Goal: Information Seeking & Learning: Learn about a topic

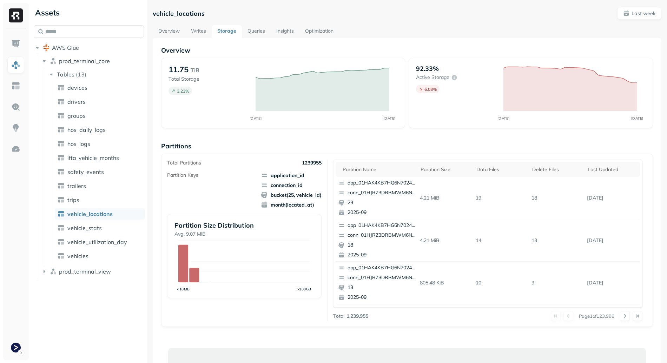
click at [162, 30] on link "Overview" at bounding box center [169, 31] width 33 height 13
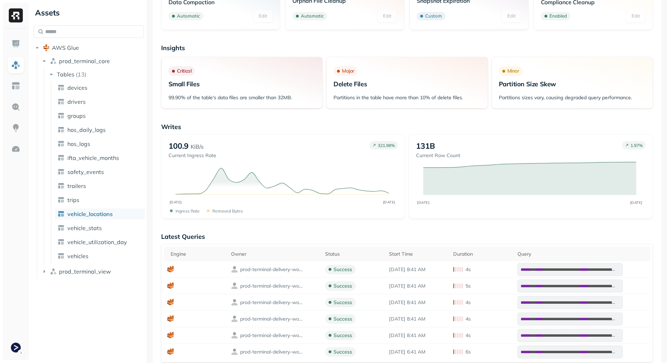
scroll to position [28, 0]
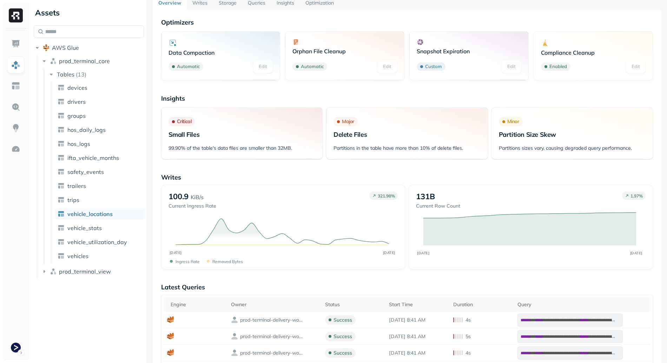
click at [197, 8] on link "Writes" at bounding box center [200, 3] width 26 height 13
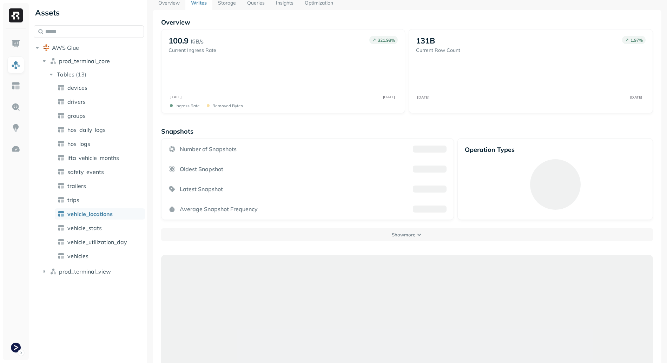
click at [228, 8] on link "Storage" at bounding box center [226, 3] width 29 height 13
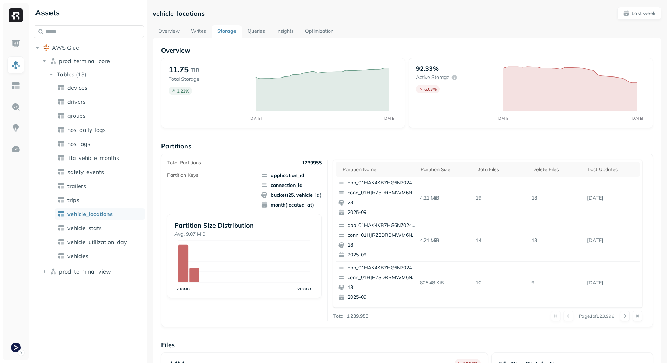
scroll to position [173, 0]
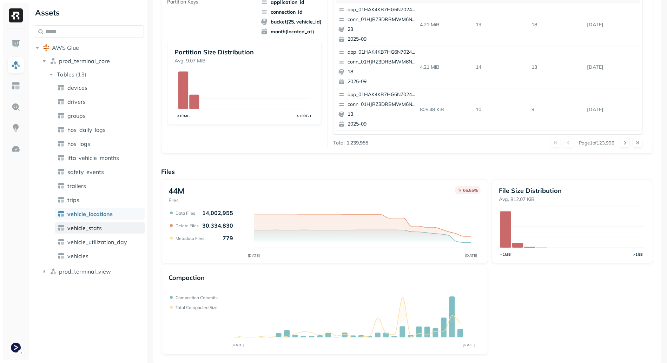
click at [95, 226] on span "vehicle_stats" at bounding box center [84, 228] width 34 height 7
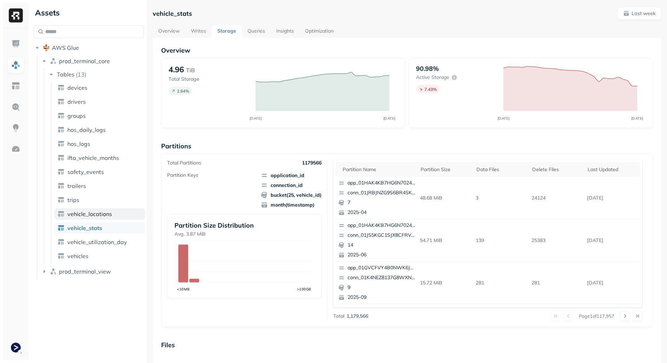
click at [89, 214] on span "vehicle_locations" at bounding box center [89, 214] width 45 height 7
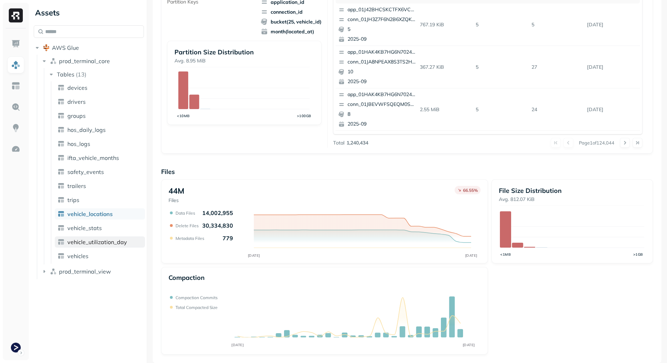
click at [94, 238] on link "vehicle_utilization_day" at bounding box center [100, 242] width 90 height 11
click at [100, 229] on span "vehicle_stats" at bounding box center [84, 228] width 34 height 7
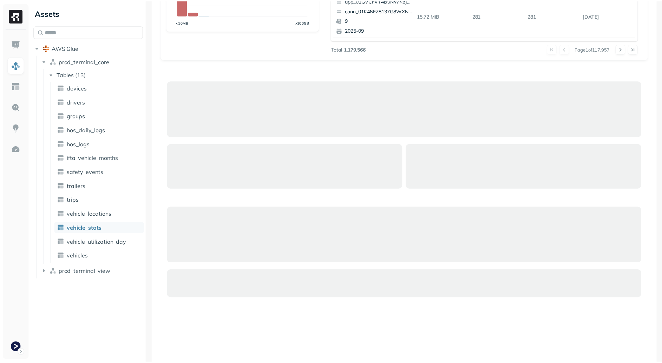
scroll to position [110, 0]
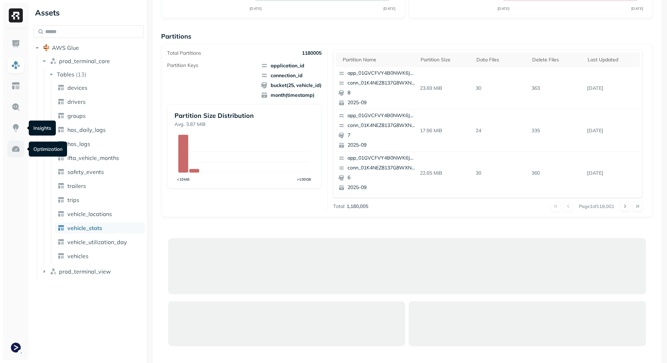
click at [14, 145] on img at bounding box center [15, 149] width 9 height 9
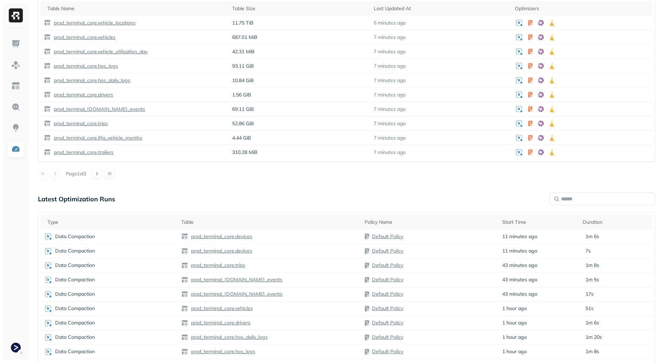
scroll to position [297, 0]
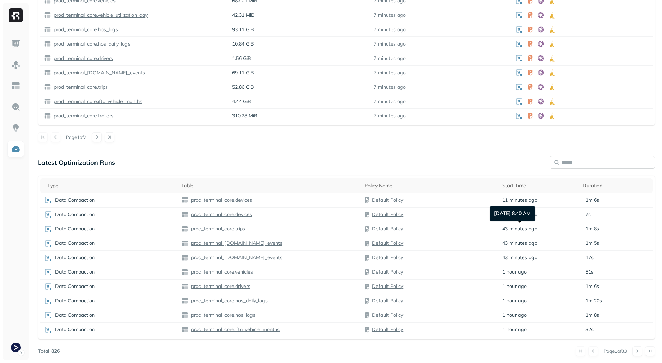
click at [587, 167] on input "text" at bounding box center [601, 162] width 105 height 13
type input "*******"
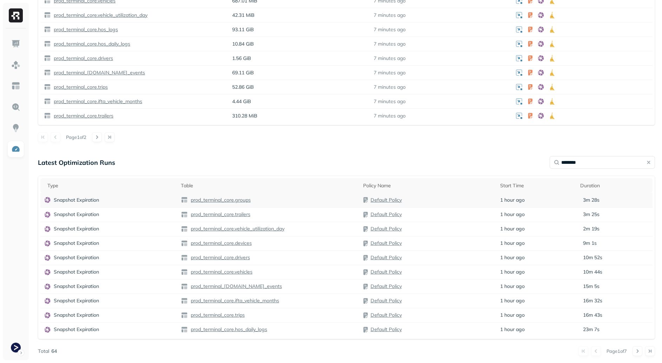
type input "********"
click at [324, 203] on div "prod_terminal_core.groups" at bounding box center [269, 200] width 176 height 7
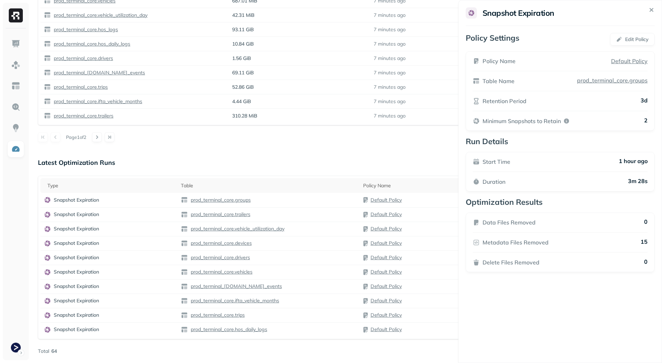
click at [316, 222] on html "Optimization New Policy Optimizers 2 POLICIES Data Compaction 15 Tables ( 100% …" at bounding box center [331, 33] width 662 height 660
click at [304, 214] on div "prod_terminal_core.trailers" at bounding box center [269, 214] width 176 height 7
click at [315, 228] on div "prod_terminal_core.vehicle_utilization_day" at bounding box center [269, 229] width 176 height 7
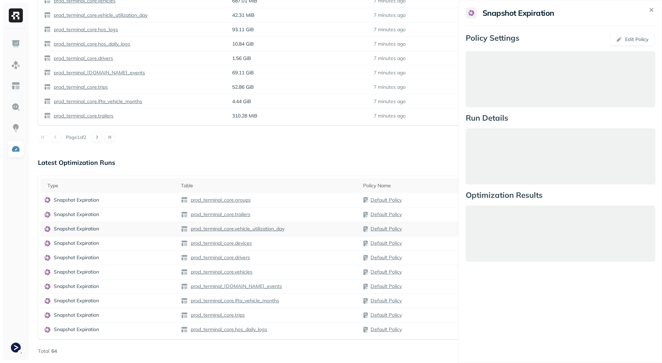
click at [314, 230] on div "prod_terminal_core.vehicle_utilization_day" at bounding box center [269, 229] width 176 height 7
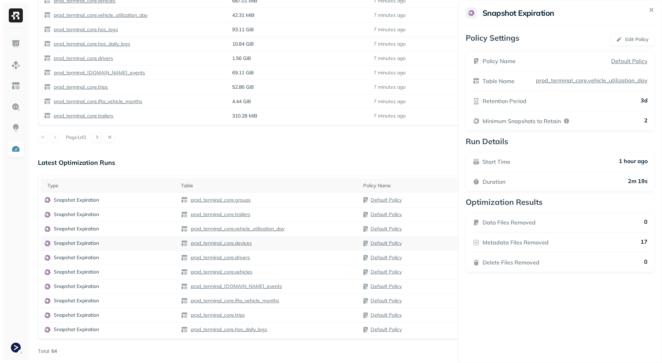
click at [312, 245] on div "prod_terminal_core.devices" at bounding box center [269, 243] width 176 height 7
click at [304, 263] on td "prod_terminal_core.drivers" at bounding box center [268, 258] width 183 height 14
click at [304, 270] on div "prod_terminal_core.vehicles" at bounding box center [269, 272] width 176 height 7
click at [302, 278] on td "prod_terminal_core.vehicles" at bounding box center [268, 272] width 183 height 14
click at [302, 282] on td "prod_terminal_[DOMAIN_NAME]_events" at bounding box center [268, 286] width 183 height 14
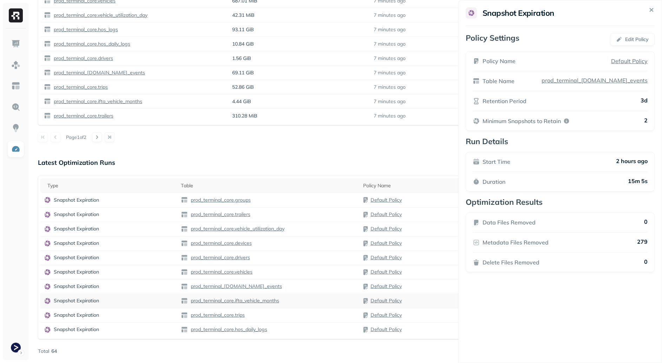
click at [306, 307] on td "prod_terminal_core.ifta_vehicle_months" at bounding box center [268, 301] width 183 height 14
click at [303, 321] on td "prod_terminal_core.trips" at bounding box center [268, 315] width 183 height 14
click at [305, 327] on div "prod_terminal_core.hos_daily_logs" at bounding box center [269, 329] width 176 height 7
click at [310, 352] on div "Page 1 of 7" at bounding box center [356, 351] width 598 height 10
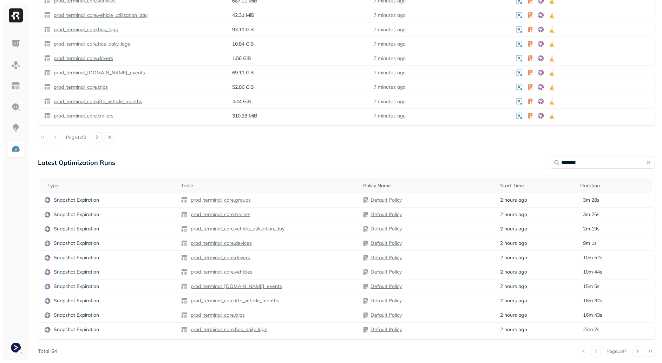
click at [637, 353] on button at bounding box center [637, 351] width 10 height 10
click at [298, 199] on div "prod_terminal_core.hos_logs" at bounding box center [269, 200] width 176 height 7
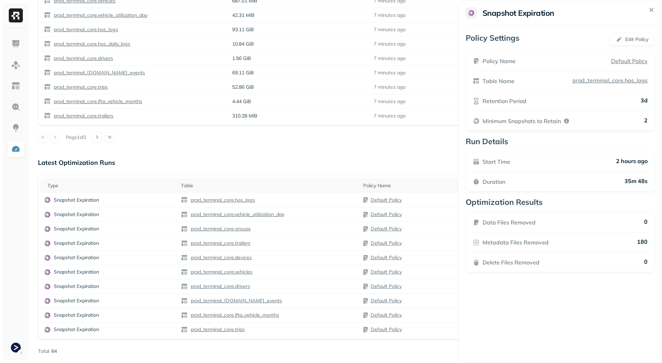
click at [311, 216] on html "Optimization New Policy Optimizers 2 POLICIES Data Compaction 15 Tables ( 100% …" at bounding box center [331, 33] width 662 height 660
click at [311, 217] on div "prod_terminal_core.vehicle_utilization_day" at bounding box center [269, 214] width 176 height 7
click at [309, 227] on html "Optimization New Policy Optimizers 2 POLICIES Data Compaction 15 Tables ( 100% …" at bounding box center [331, 33] width 662 height 660
click at [305, 228] on div "prod_terminal_core.groups" at bounding box center [269, 229] width 176 height 7
click at [298, 247] on td "prod_terminal_core.trailers" at bounding box center [268, 243] width 183 height 14
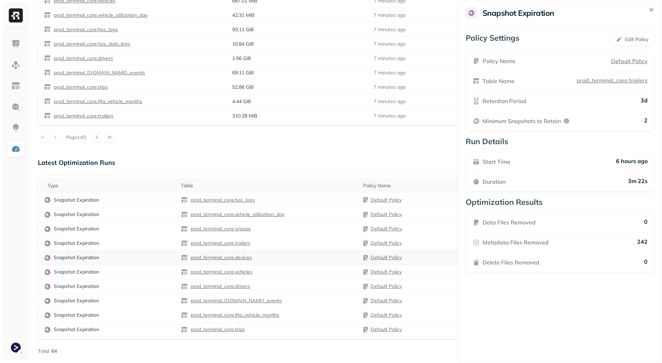
click at [299, 257] on div "prod_terminal_core.devices" at bounding box center [269, 258] width 176 height 7
click at [298, 275] on div "prod_terminal_core.vehicles" at bounding box center [269, 272] width 176 height 7
click at [309, 292] on td "prod_terminal_core.drivers" at bounding box center [268, 286] width 183 height 14
click at [318, 304] on div "prod_terminal_[DOMAIN_NAME]_events" at bounding box center [269, 301] width 176 height 7
click at [321, 317] on div "prod_terminal_core.ifta_vehicle_months" at bounding box center [269, 315] width 176 height 7
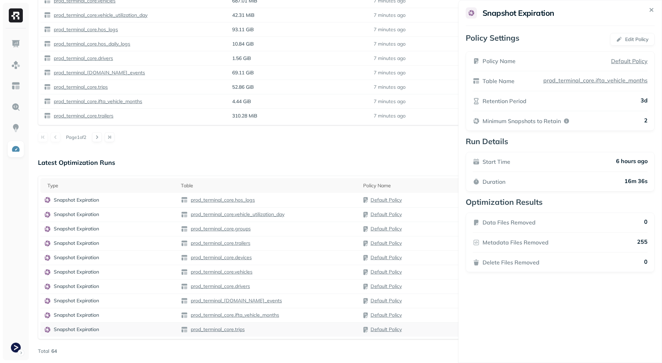
click at [314, 329] on div "prod_terminal_core.trips" at bounding box center [269, 329] width 176 height 7
click at [339, 343] on div "Latest Optimization Runs ******** Type Table Policy Name Start Time Duration Sn…" at bounding box center [346, 256] width 617 height 200
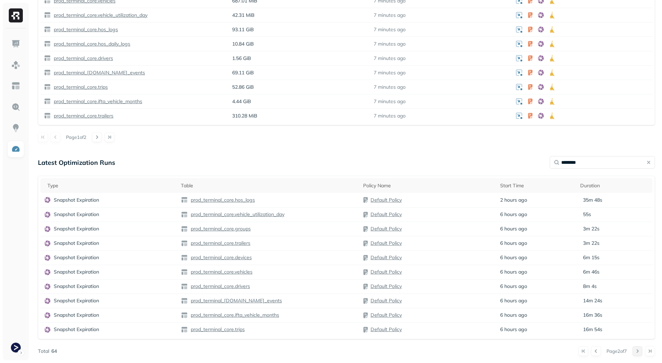
click at [635, 351] on button at bounding box center [637, 351] width 10 height 10
click at [333, 200] on div "prod_terminal_core.hos_daily_logs" at bounding box center [269, 200] width 176 height 7
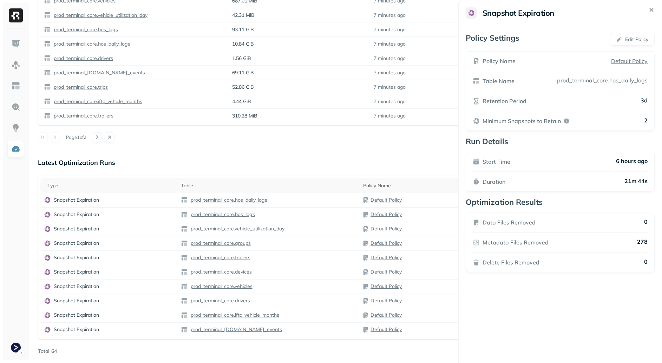
click at [317, 212] on html "Optimization New Policy Optimizers 2 POLICIES Data Compaction 15 Tables ( 100% …" at bounding box center [331, 33] width 662 height 660
click at [304, 212] on div "prod_terminal_core.hos_logs" at bounding box center [269, 214] width 176 height 7
click at [315, 231] on div "prod_terminal_core.vehicle_utilization_day" at bounding box center [269, 229] width 176 height 7
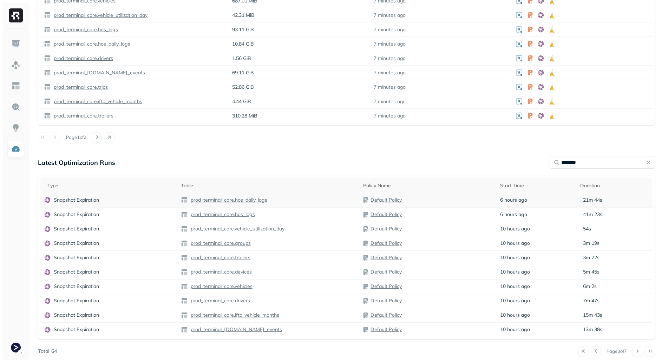
click at [308, 197] on div "prod_terminal_core.hos_daily_logs" at bounding box center [269, 200] width 176 height 7
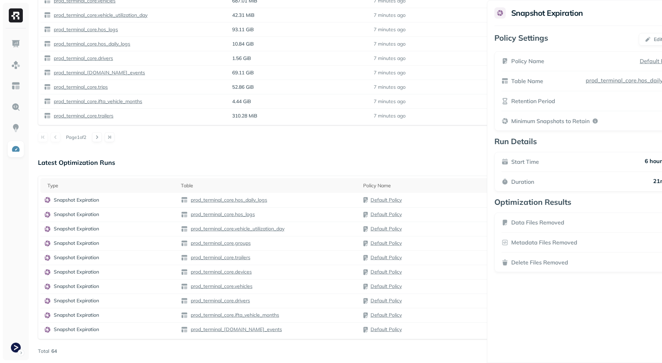
drag, startPoint x: 631, startPoint y: 100, endPoint x: 635, endPoint y: 98, distance: 5.0
click at [652, 99] on div "Retention Period 3d" at bounding box center [588, 101] width 175 height 8
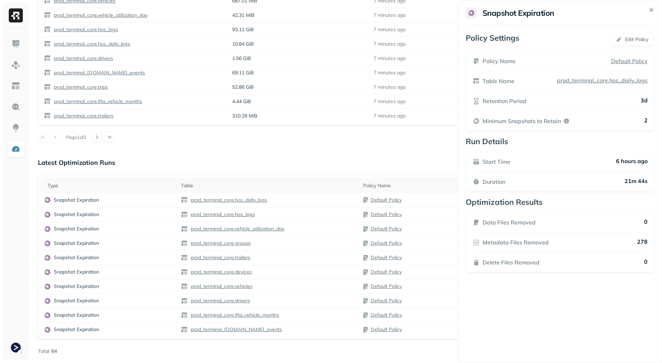
click at [643, 99] on p "3d" at bounding box center [643, 101] width 7 height 8
drag, startPoint x: 654, startPoint y: 101, endPoint x: 631, endPoint y: 99, distance: 22.6
click at [631, 99] on div "Policy Name Default Policy Table Name prod_terminal_core.hos_daily_logs Retenti…" at bounding box center [554, 91] width 189 height 80
click at [610, 105] on div "Policy Name Default Policy Table Name prod_terminal_core.hos_daily_logs Retenti…" at bounding box center [560, 91] width 189 height 80
click at [229, 199] on html "Optimization New Policy Optimizers 2 POLICIES Data Compaction 15 Tables ( 100% …" at bounding box center [331, 33] width 662 height 660
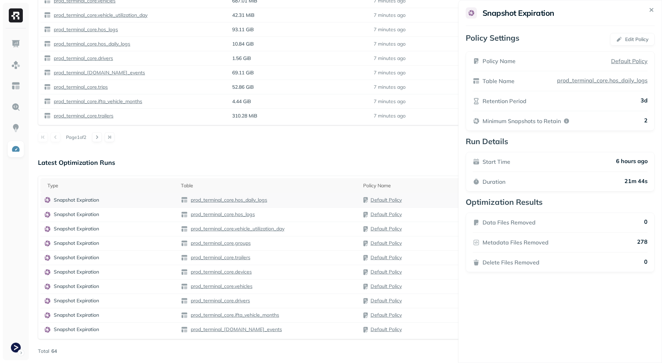
click at [239, 200] on p "prod_terminal_core.hos_daily_logs" at bounding box center [228, 200] width 78 height 7
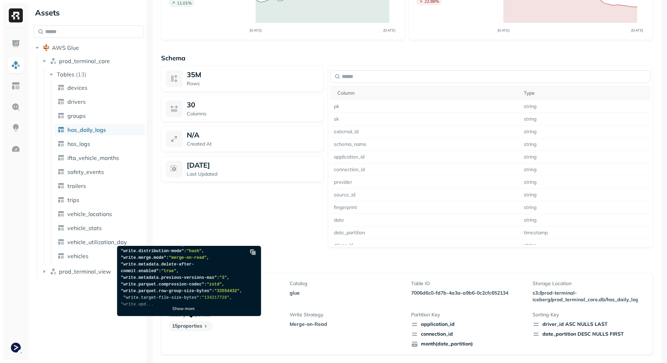
scroll to position [130, 0]
click at [175, 234] on span ""history.expire.max-snapshot-age-ms"" at bounding box center [181, 228] width 121 height 12
click at [198, 234] on span ""history.expire.max-snapshot-age-ms"" at bounding box center [181, 228] width 121 height 12
click at [141, 234] on span ""259200000"" at bounding box center [155, 231] width 28 height 5
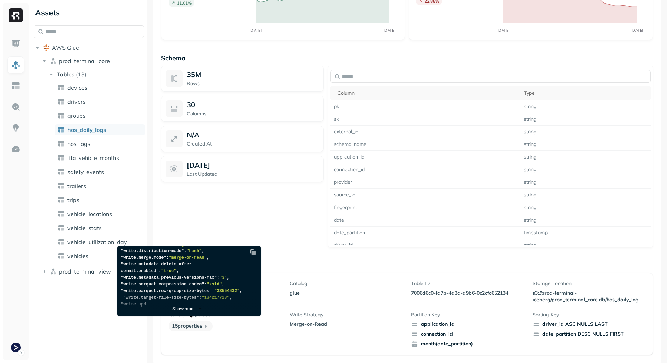
click at [141, 234] on span ""259200000"" at bounding box center [155, 231] width 28 height 5
copy span "259200000"
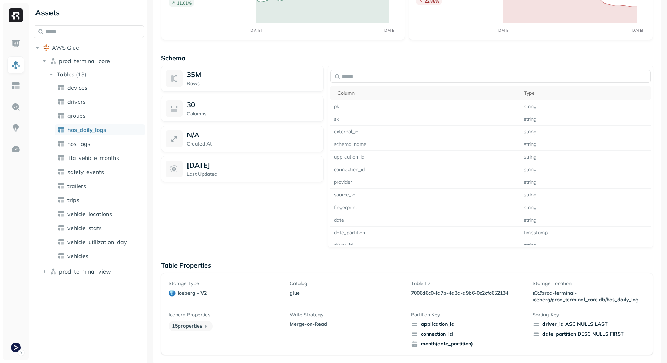
click at [275, 240] on div "35M Rows 30 Columns N/A Created At [DATE] Last Updated" at bounding box center [242, 157] width 163 height 182
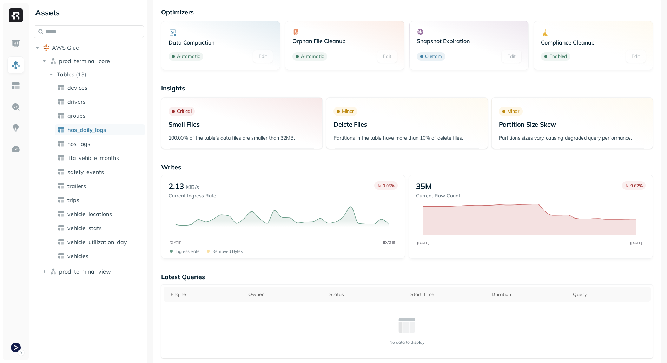
scroll to position [0, 0]
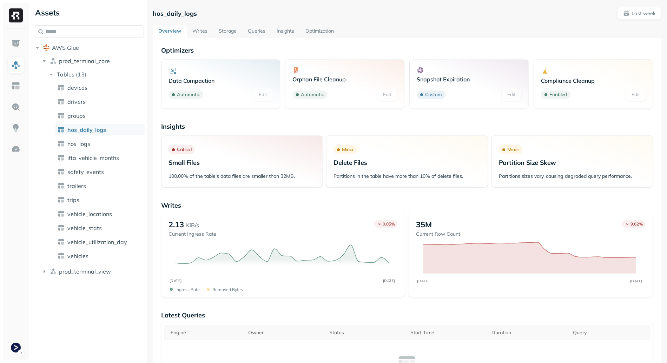
click at [228, 27] on link "Storage" at bounding box center [227, 31] width 29 height 13
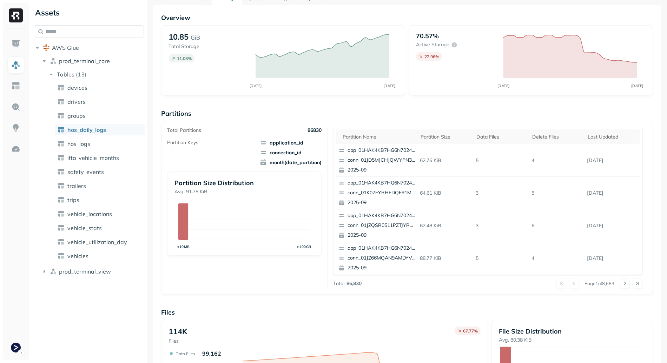
scroll to position [173, 0]
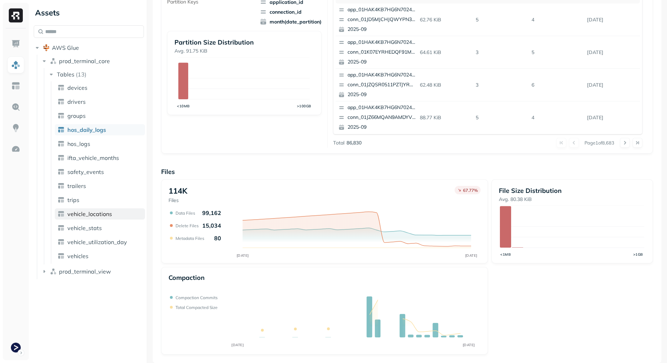
click at [116, 216] on link "vehicle_locations" at bounding box center [100, 214] width 90 height 11
